Goal: Check status: Check status

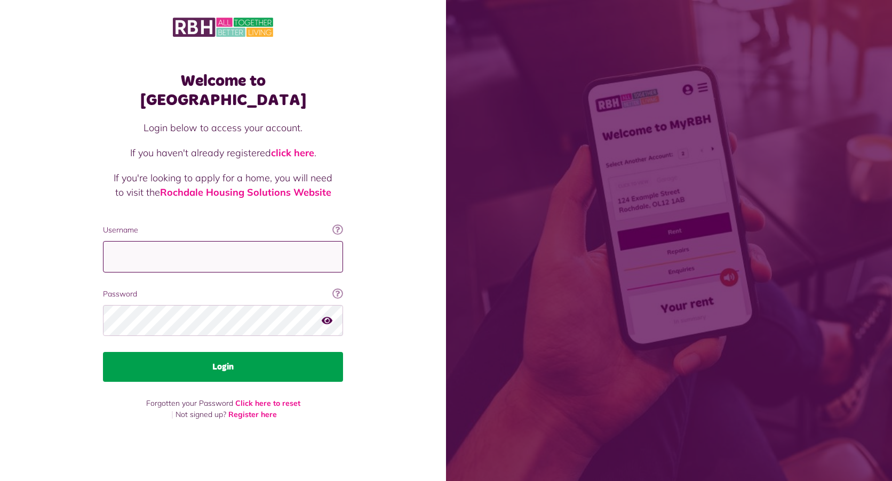
type input "**********"
click at [212, 356] on button "Login" at bounding box center [223, 367] width 240 height 30
click at [222, 358] on button "Login" at bounding box center [223, 367] width 240 height 30
click at [221, 352] on button "Login" at bounding box center [223, 367] width 240 height 30
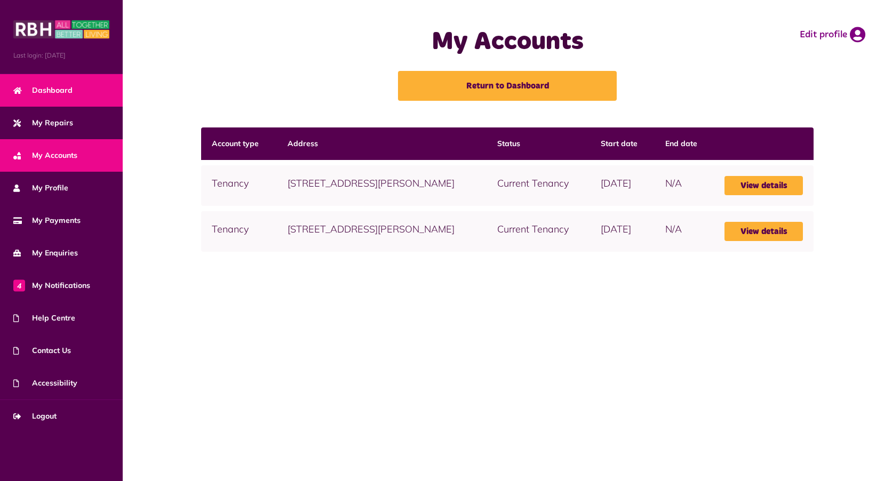
click at [49, 91] on span "Dashboard" at bounding box center [42, 90] width 59 height 11
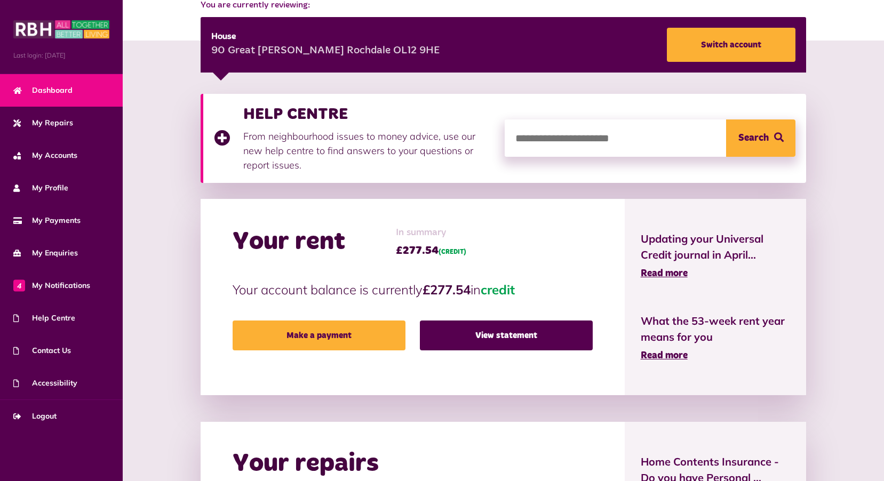
scroll to position [160, 0]
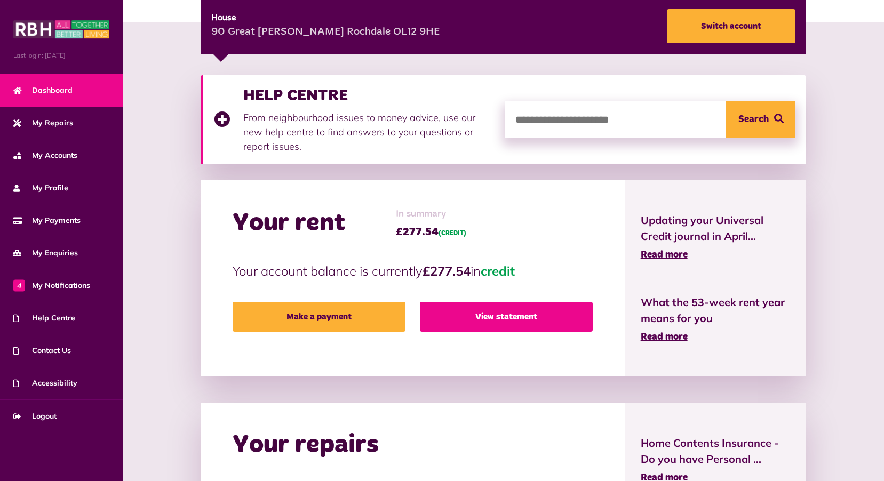
click at [527, 320] on link "View statement" at bounding box center [506, 317] width 173 height 30
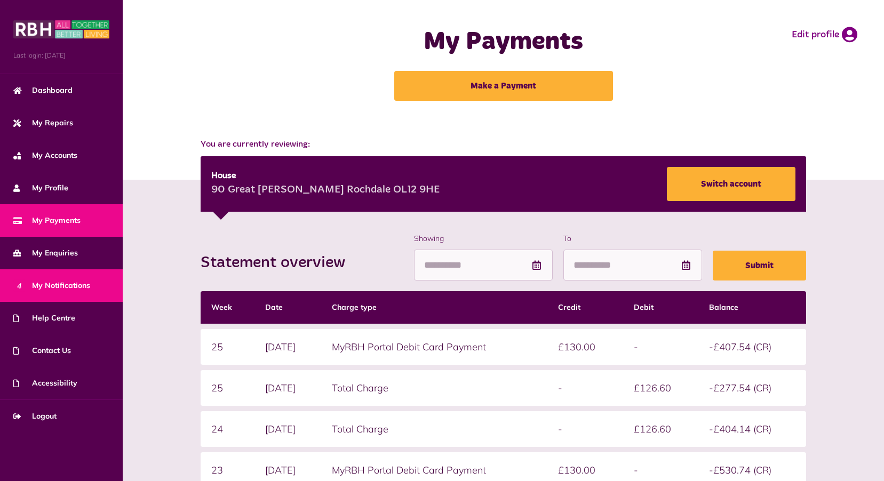
click at [62, 283] on span "4 My Notifications" at bounding box center [51, 285] width 77 height 11
click at [78, 286] on span "4 My Notifications" at bounding box center [51, 285] width 77 height 11
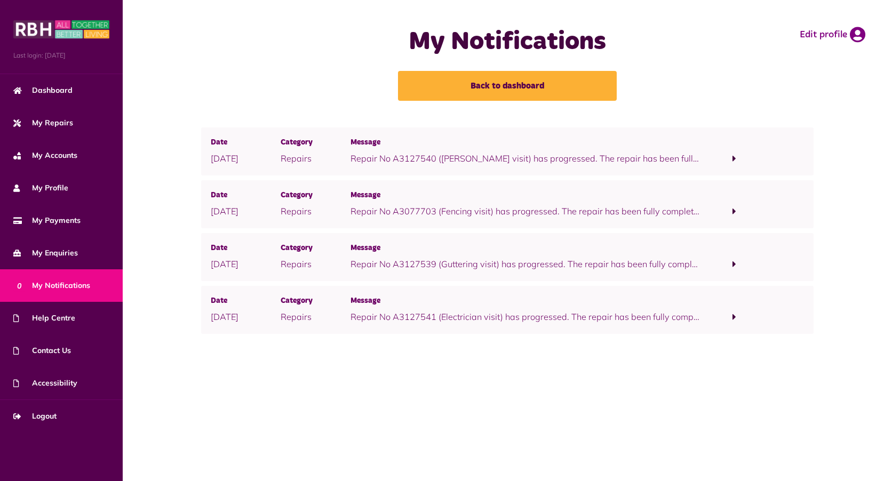
click at [733, 158] on span at bounding box center [734, 159] width 4 height 10
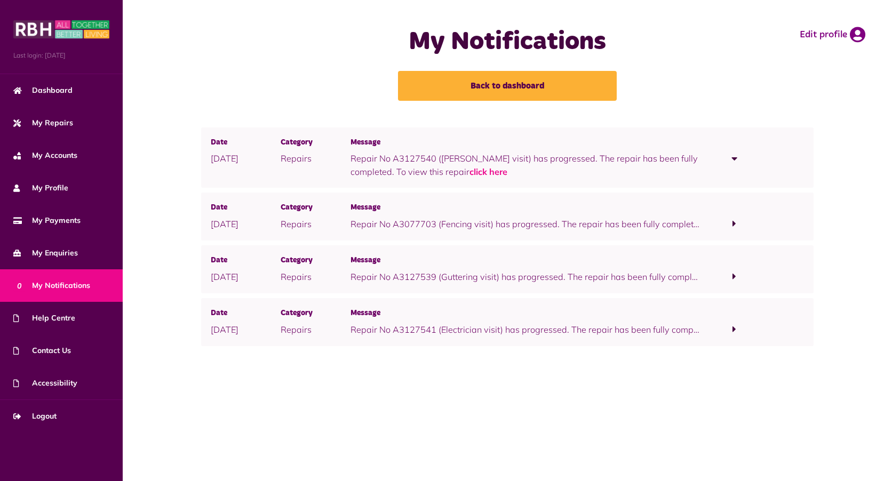
click at [737, 160] on span at bounding box center [734, 159] width 70 height 14
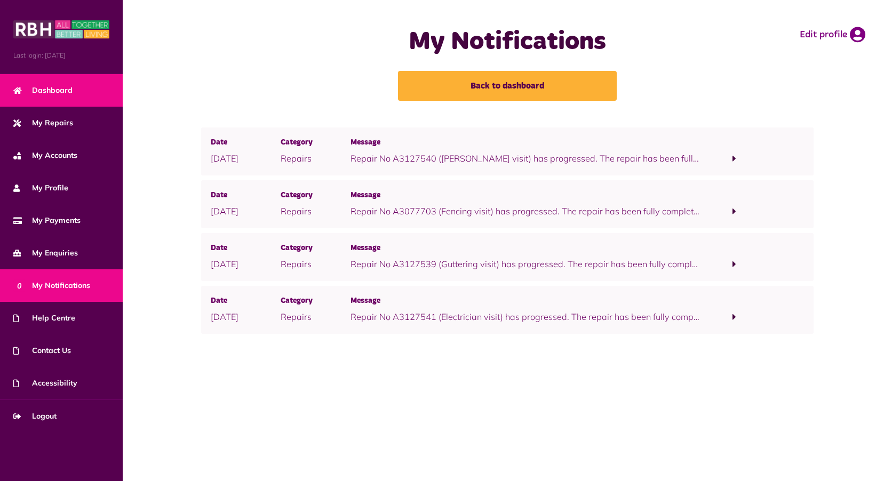
click at [55, 91] on span "Dashboard" at bounding box center [42, 90] width 59 height 11
